Goal: Use online tool/utility: Use online tool/utility

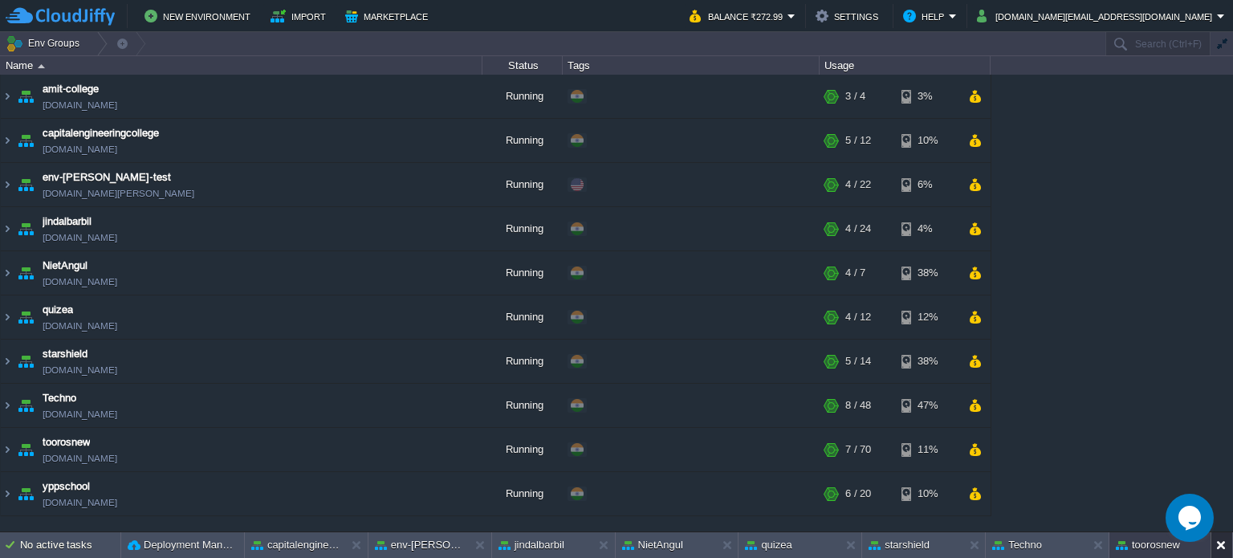
click at [1220, 543] on button at bounding box center [1225, 545] width 16 height 16
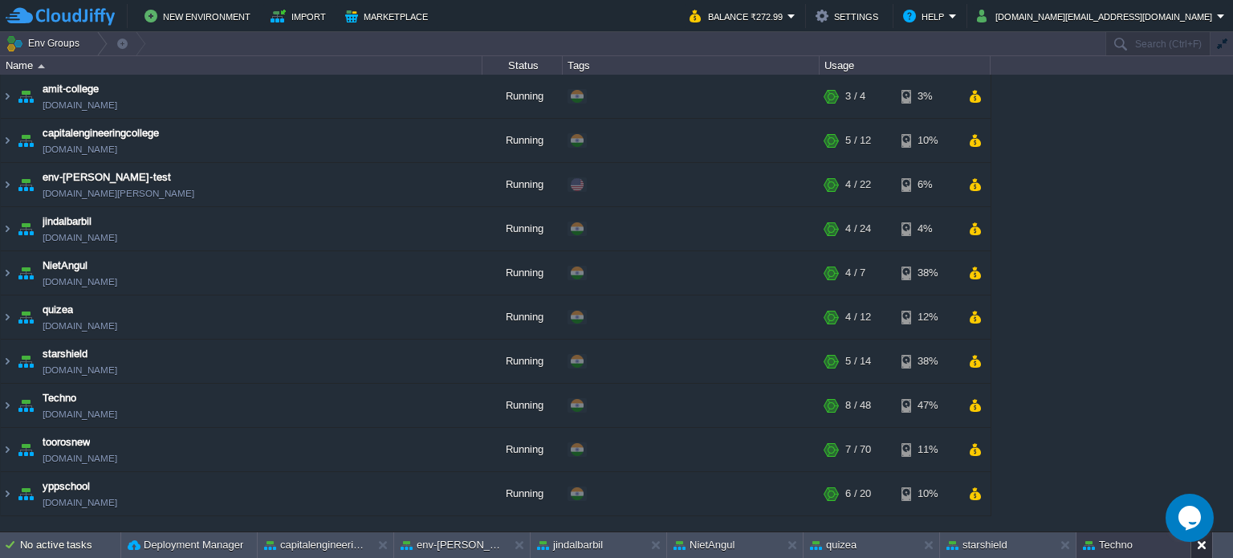
click at [1204, 543] on button at bounding box center [1205, 545] width 16 height 16
click at [1063, 542] on button at bounding box center [1068, 545] width 16 height 16
click at [925, 545] on button at bounding box center [932, 545] width 16 height 16
drag, startPoint x: 793, startPoint y: 539, endPoint x: 764, endPoint y: 539, distance: 28.9
click at [791, 539] on button at bounding box center [795, 545] width 16 height 16
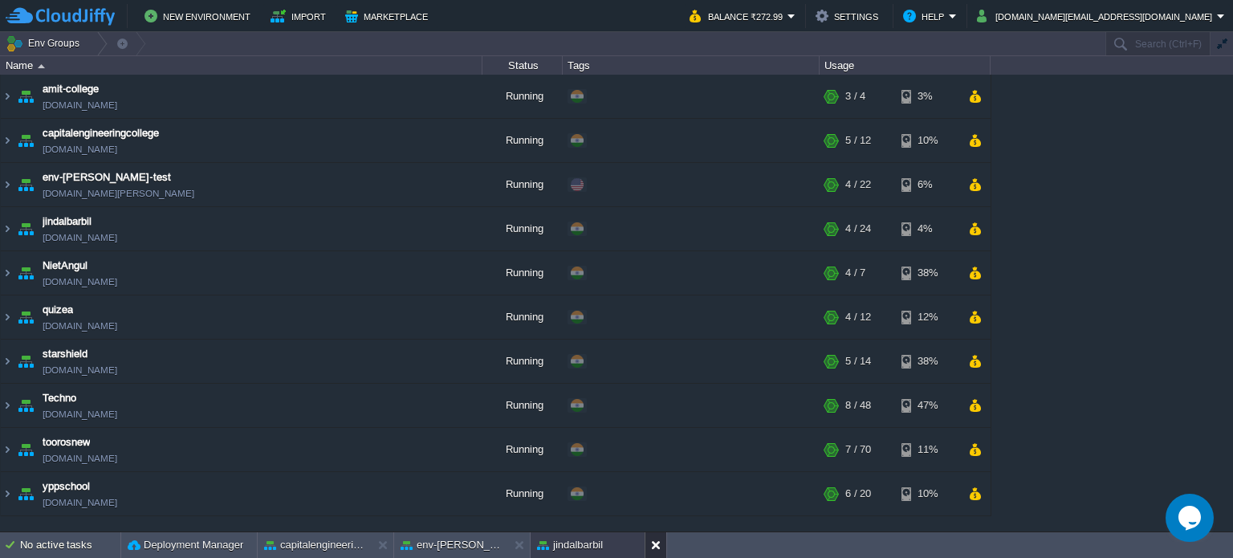
click at [655, 539] on button at bounding box center [659, 545] width 16 height 16
click at [523, 546] on button at bounding box center [522, 545] width 16 height 16
click at [376, 547] on div at bounding box center [383, 545] width 22 height 26
